Goal: Task Accomplishment & Management: Complete application form

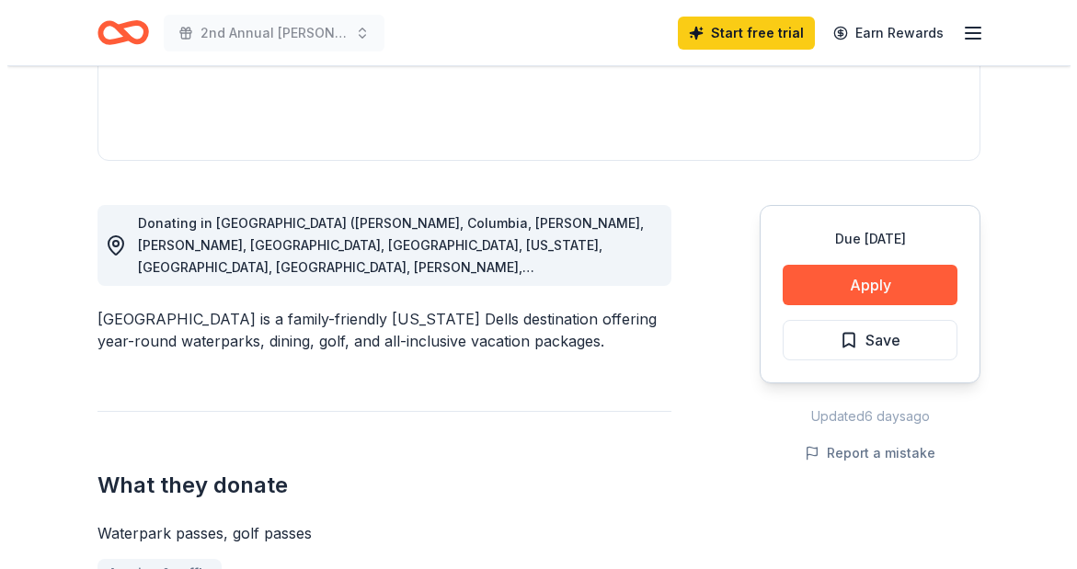
scroll to position [415, 0]
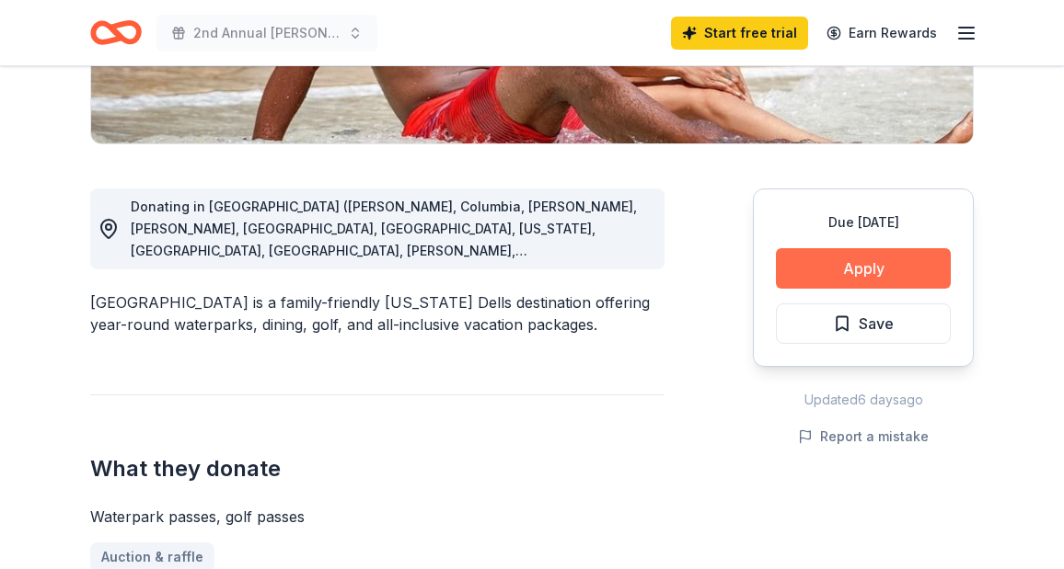
click at [811, 284] on button "Apply" at bounding box center [863, 268] width 175 height 40
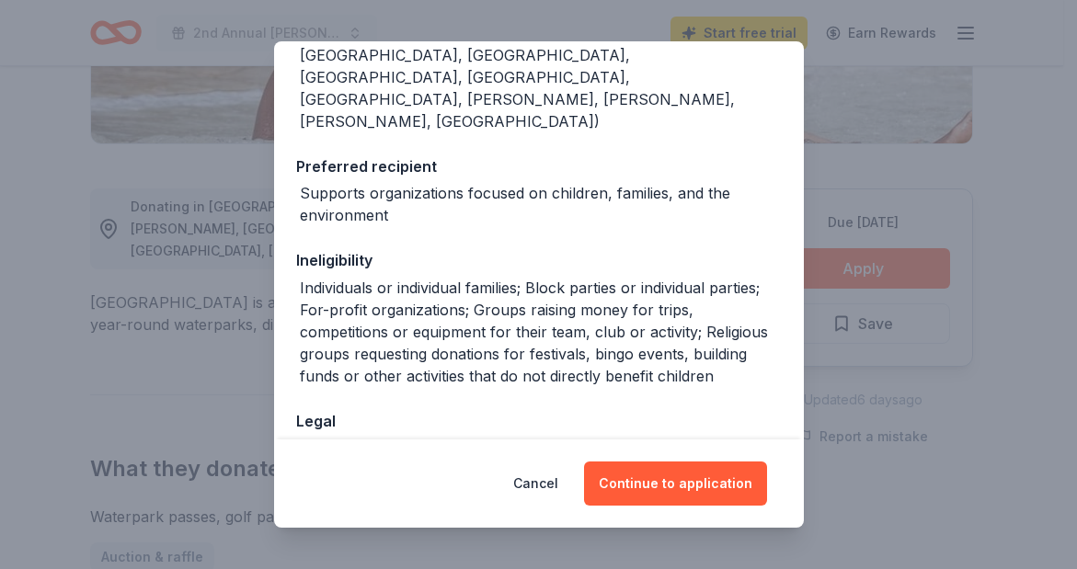
scroll to position [361, 0]
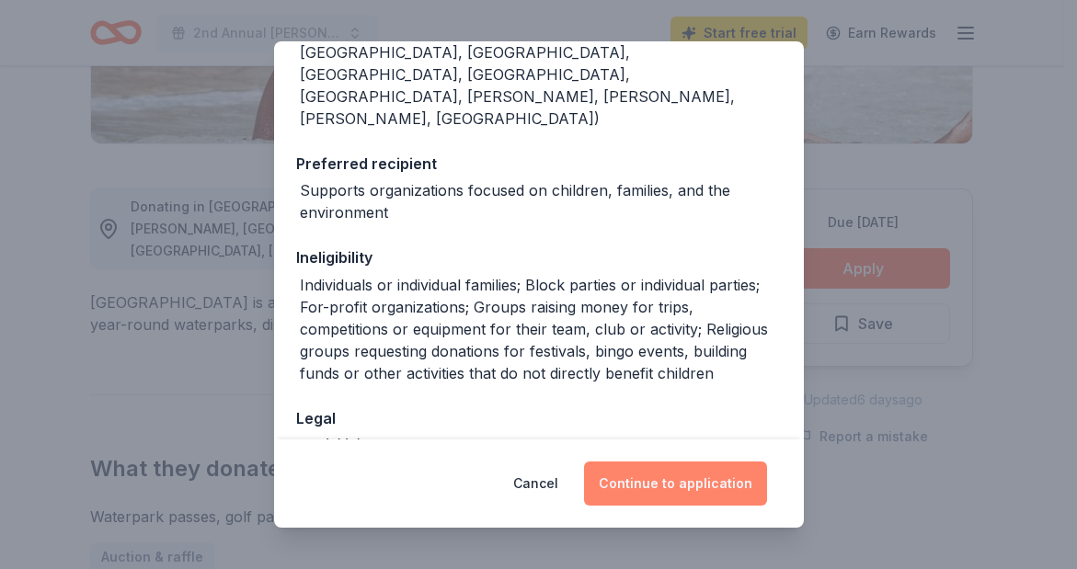
click at [682, 487] on button "Continue to application" at bounding box center [675, 484] width 183 height 44
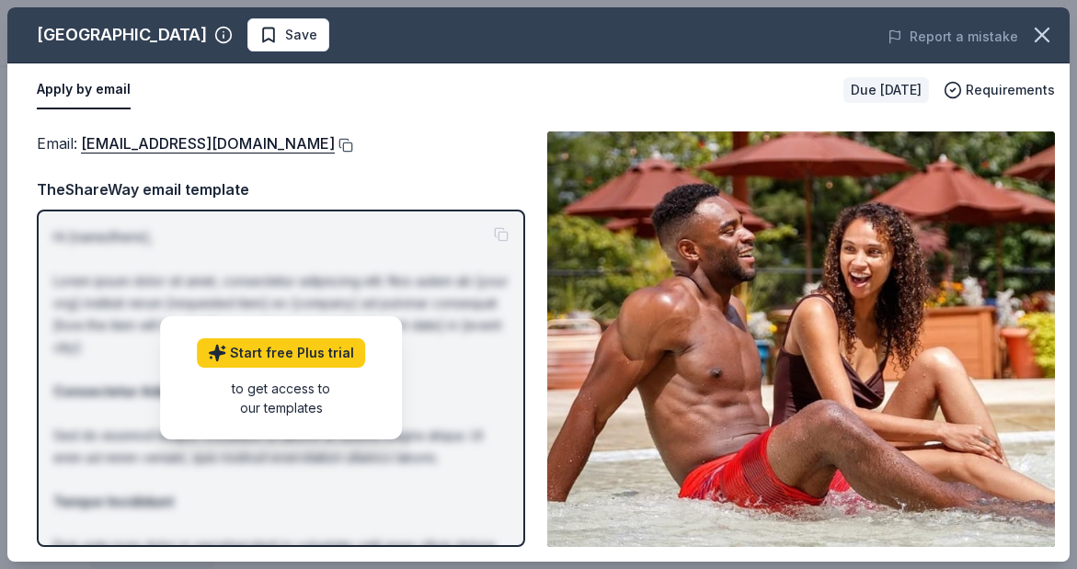
click at [335, 142] on button at bounding box center [344, 145] width 18 height 15
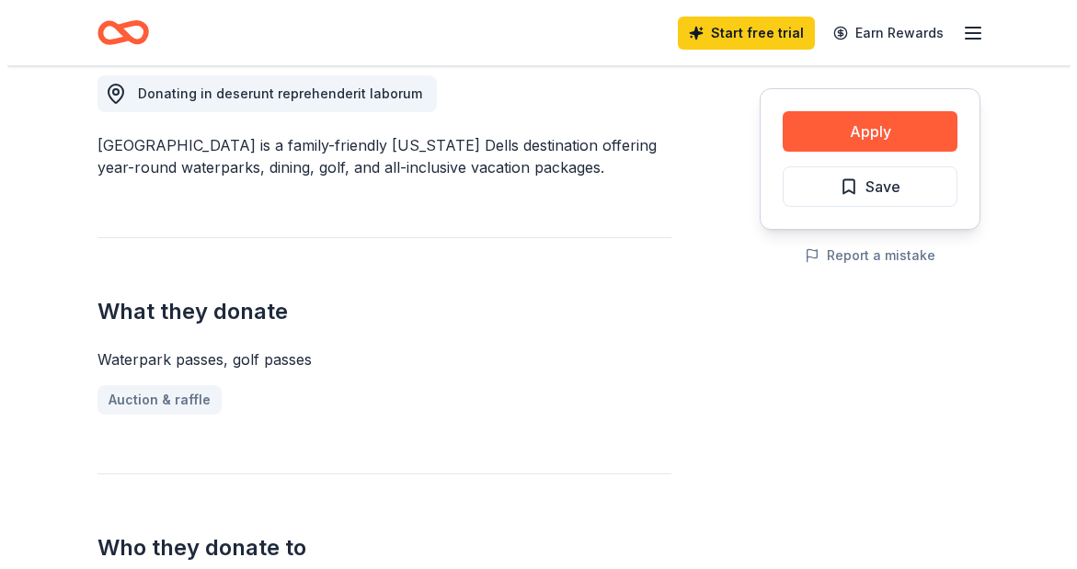
scroll to position [531, 0]
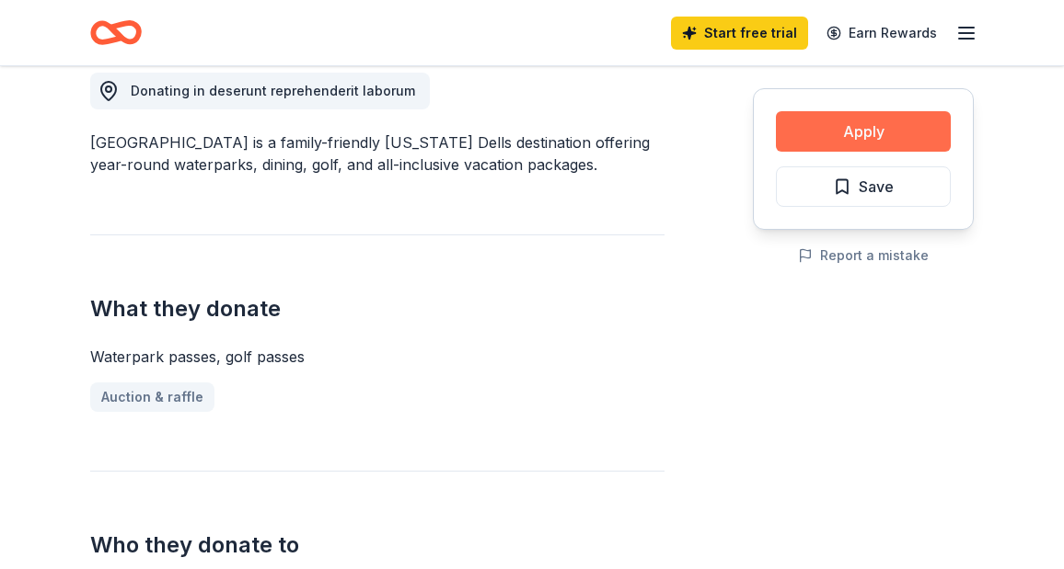
click at [816, 130] on button "Apply" at bounding box center [863, 131] width 175 height 40
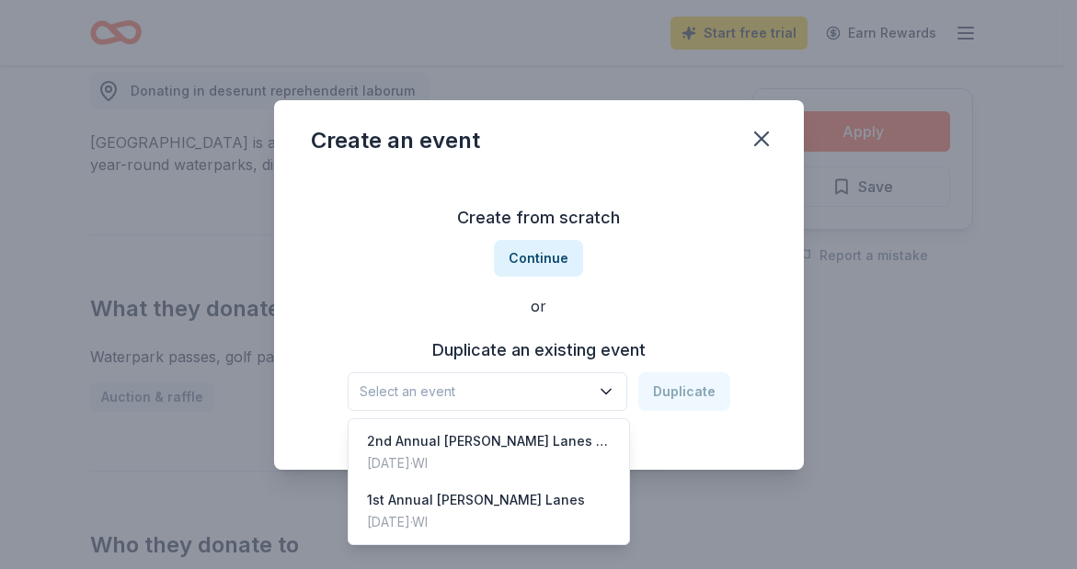
click at [525, 394] on span "Select an event" at bounding box center [475, 392] width 230 height 22
click at [491, 435] on div "2nd Annual [PERSON_NAME]'s Lanes Fundraiser" at bounding box center [489, 442] width 245 height 22
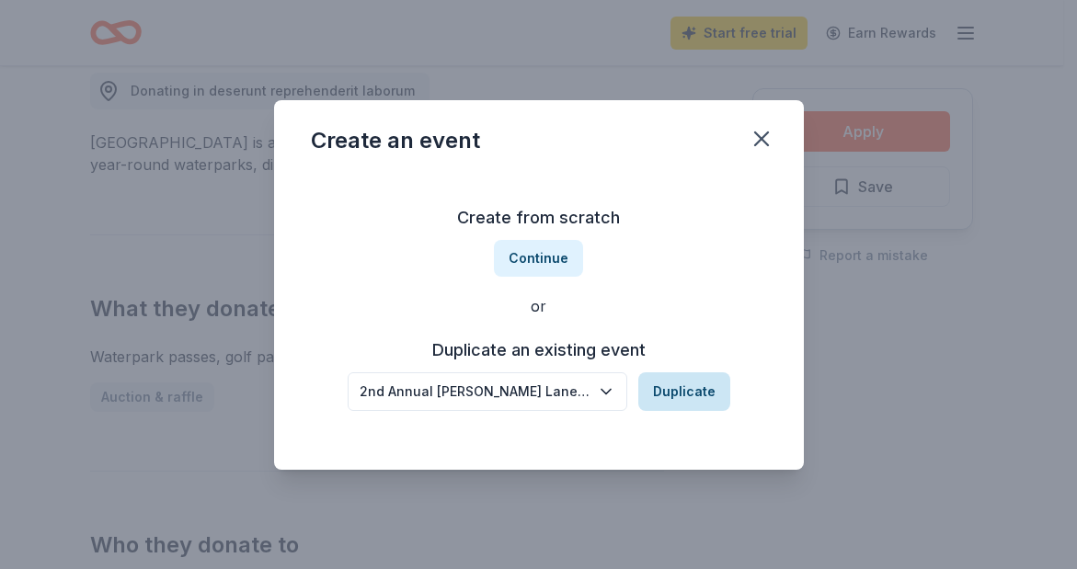
click at [670, 397] on button "Duplicate" at bounding box center [684, 392] width 92 height 39
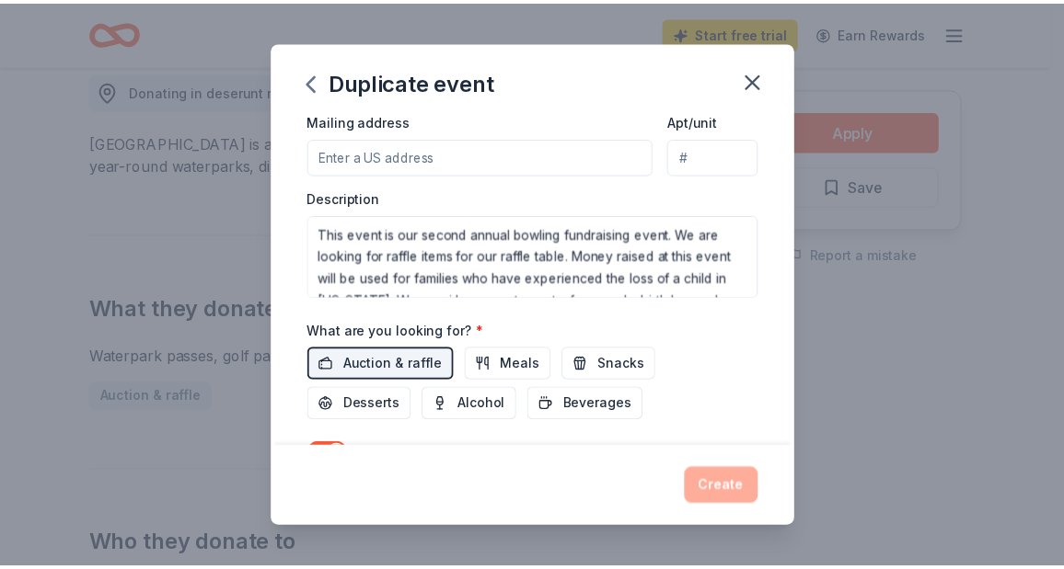
scroll to position [0, 0]
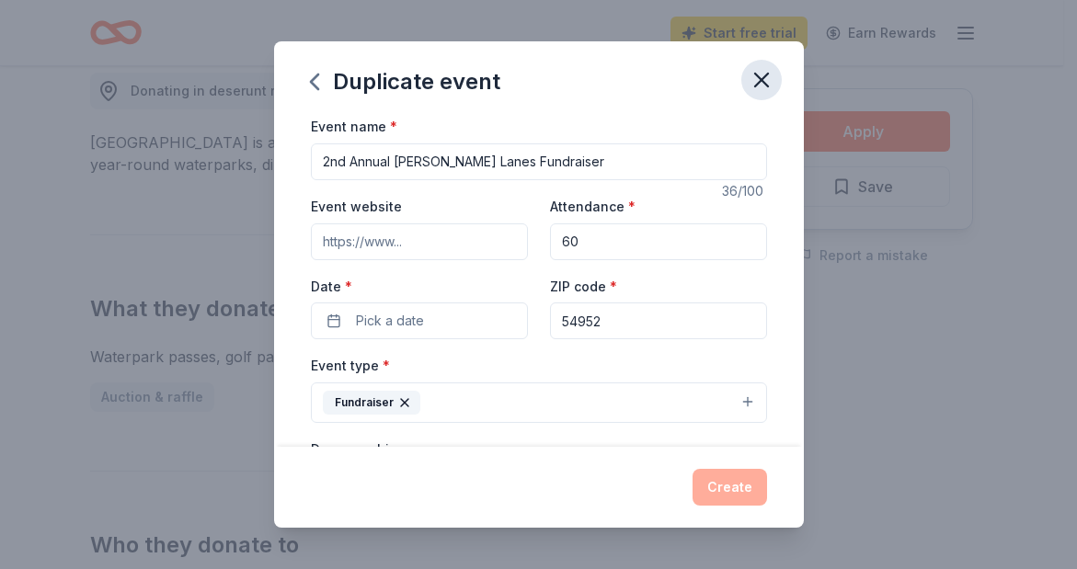
click at [767, 80] on icon "button" at bounding box center [762, 80] width 26 height 26
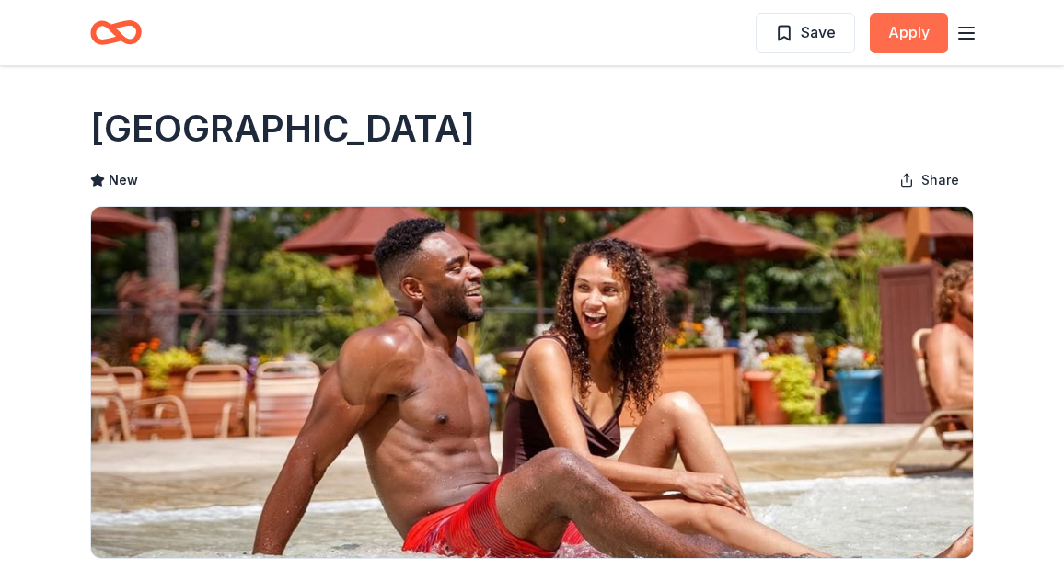
click at [879, 19] on button "Apply" at bounding box center [908, 33] width 78 height 40
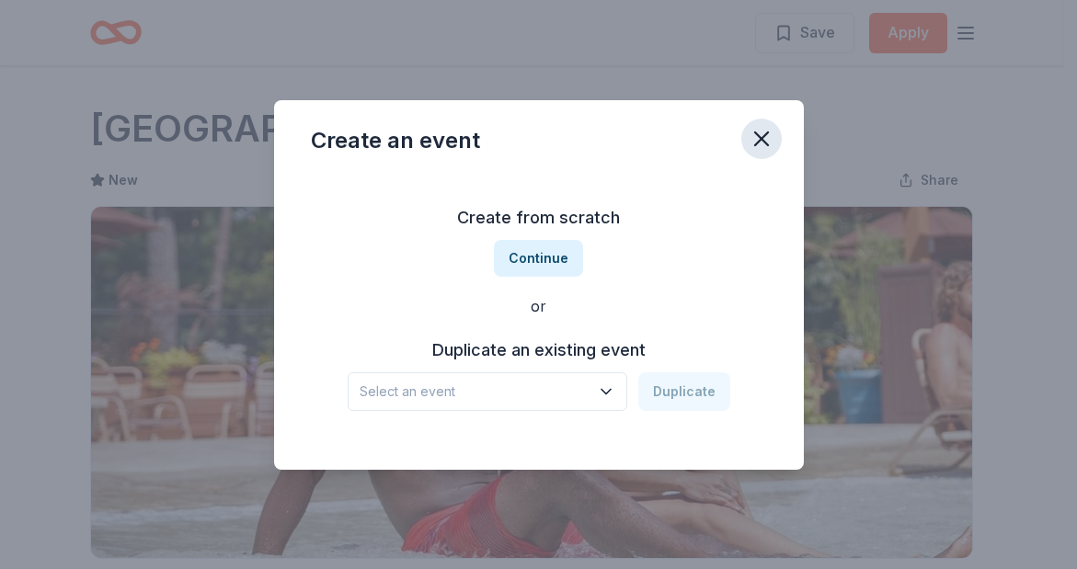
click at [757, 136] on icon "button" at bounding box center [762, 139] width 26 height 26
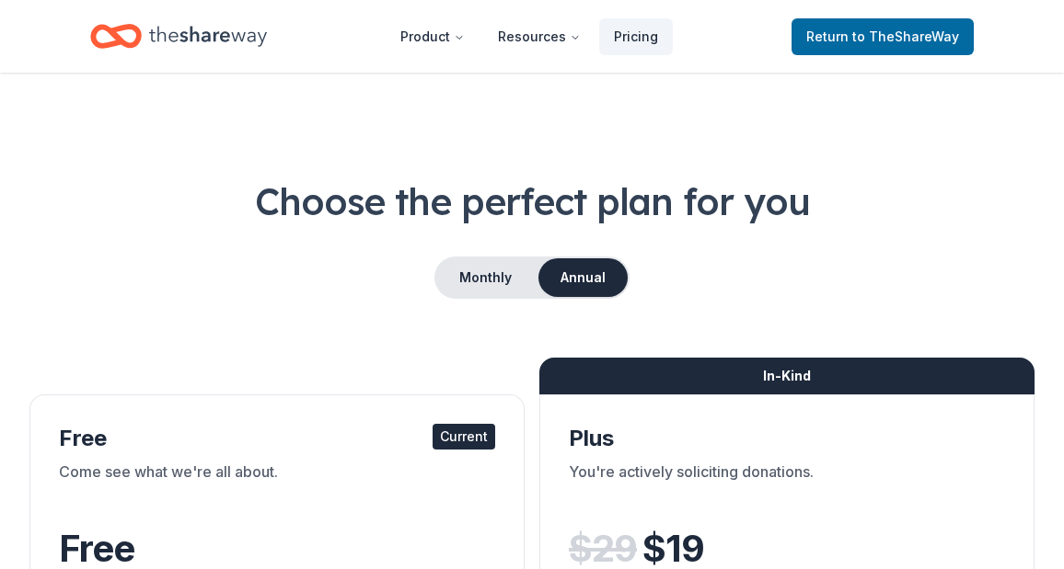
click at [207, 28] on icon "Home" at bounding box center [208, 36] width 118 height 38
click at [832, 40] on span "Return to TheShareWay" at bounding box center [882, 37] width 153 height 22
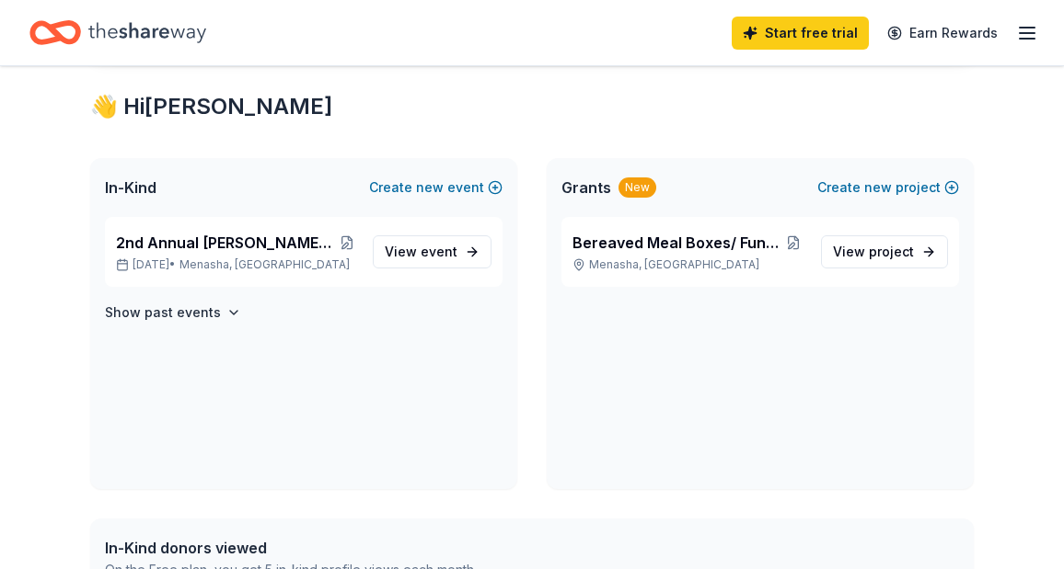
scroll to position [316, 0]
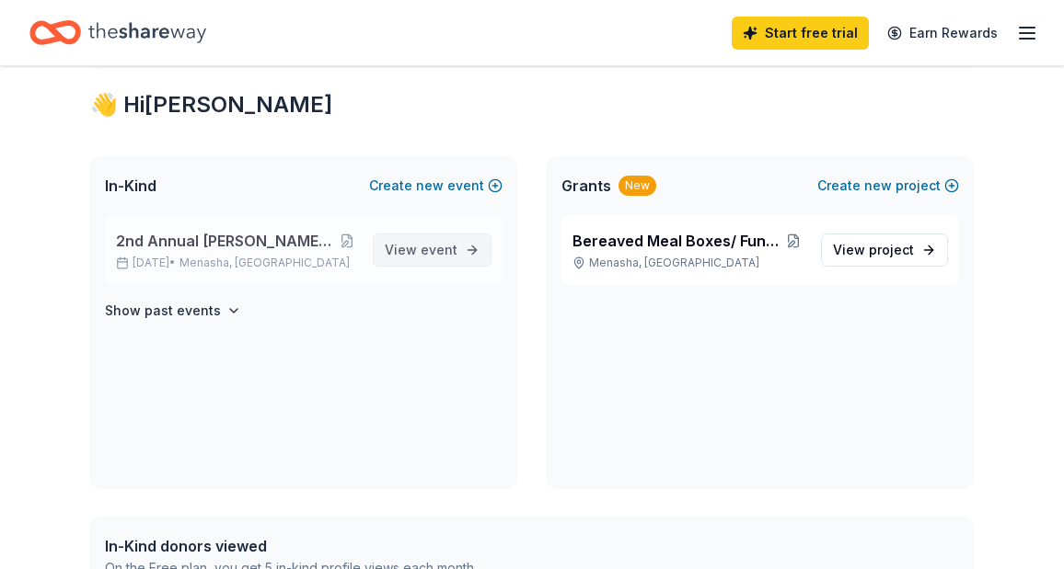
click at [424, 247] on span "event" at bounding box center [438, 250] width 37 height 16
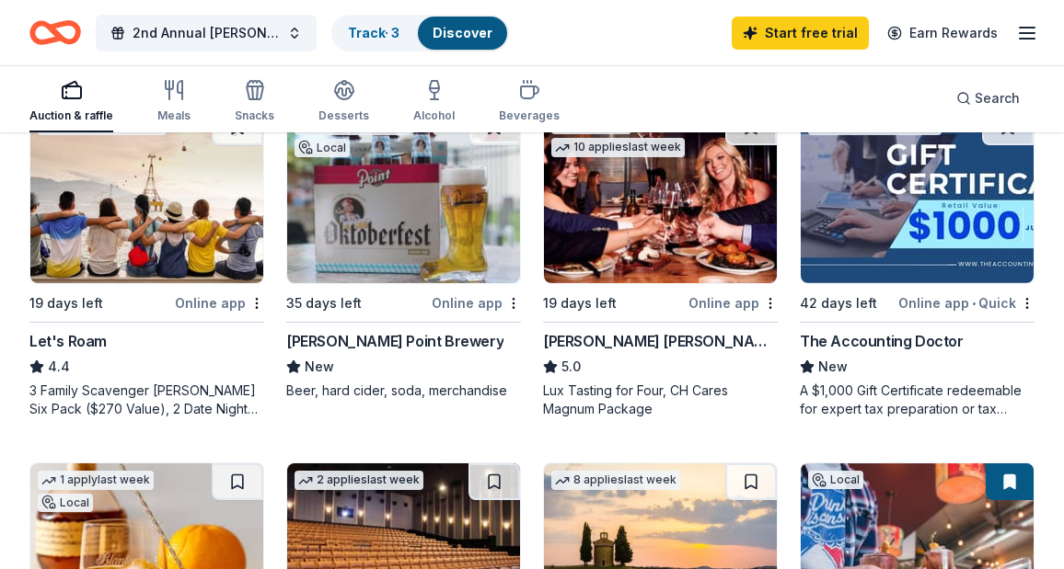
scroll to position [274, 0]
